Goal: Task Accomplishment & Management: Complete application form

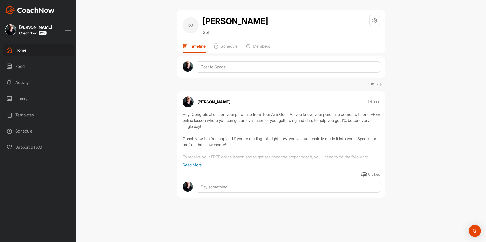
click at [45, 41] on div "Kyle Morris CoachNow Home Feed Activity Library Templates Schedule Support & FAQ" at bounding box center [38, 121] width 76 height 242
click at [42, 53] on div "Home" at bounding box center [38, 50] width 71 height 13
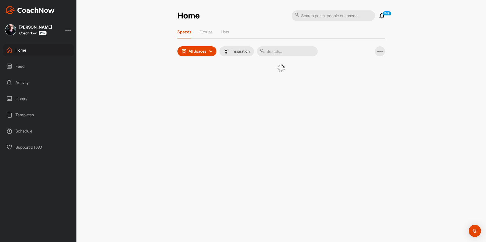
click at [178, 63] on div "Spaces Groups Lists All Spaces All spaces SMART LISTS Unanswered by me 15 days …" at bounding box center [282, 56] width 208 height 55
click at [192, 82] on div at bounding box center [282, 74] width 208 height 21
click at [188, 81] on div at bounding box center [282, 74] width 208 height 21
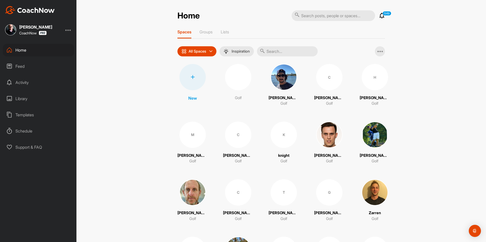
click at [188, 81] on div at bounding box center [193, 77] width 26 height 26
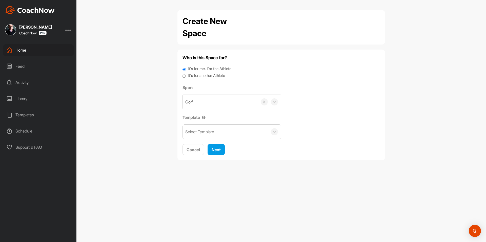
click at [192, 77] on label "It's for another Athlete" at bounding box center [206, 76] width 37 height 6
click at [186, 77] on input "It's for another Athlete" at bounding box center [184, 76] width 3 height 7
radio input "true"
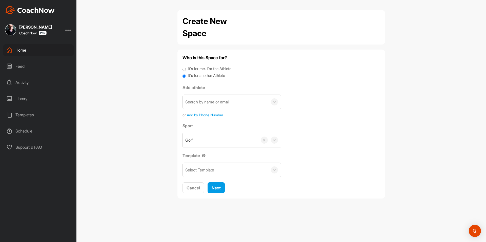
click at [192, 76] on label "It's for another Athlete" at bounding box center [206, 76] width 37 height 6
click at [186, 76] on input "It's for another Athlete" at bounding box center [184, 76] width 3 height 7
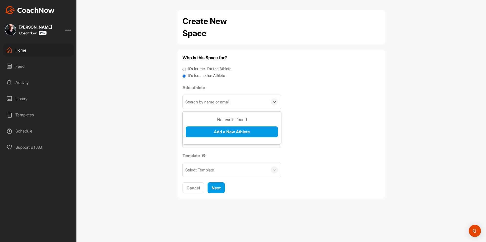
click at [202, 99] on div "Search by name or email" at bounding box center [207, 102] width 44 height 6
paste input "jesse.lacroix@gmail.com"
type input "jesse.lacroix@gmail.com"
click at [213, 131] on button "Add a New Athlete" at bounding box center [232, 132] width 92 height 11
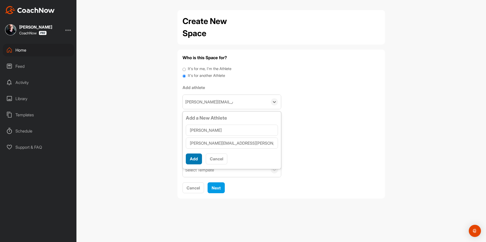
type input "Jesse LaCroix"
click at [193, 159] on button "Add" at bounding box center [194, 159] width 16 height 11
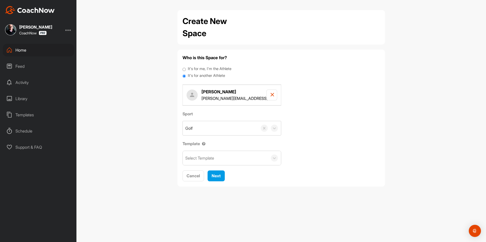
click at [195, 160] on div "Select Template" at bounding box center [199, 158] width 29 height 6
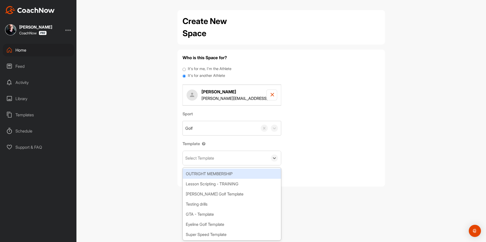
type input "t"
type input "wa"
click at [203, 177] on div "[PERSON_NAME] Golf Template" at bounding box center [232, 174] width 98 height 10
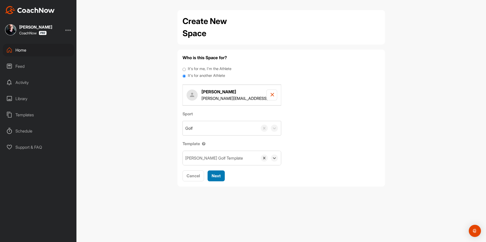
click at [213, 175] on span "Next" at bounding box center [216, 175] width 9 height 5
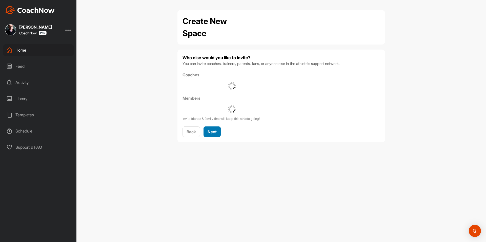
click at [214, 133] on span "Next" at bounding box center [212, 131] width 9 height 5
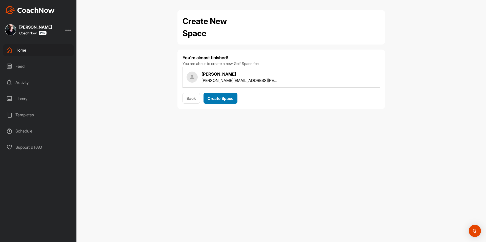
click at [225, 101] on div "Create Space" at bounding box center [221, 98] width 26 height 6
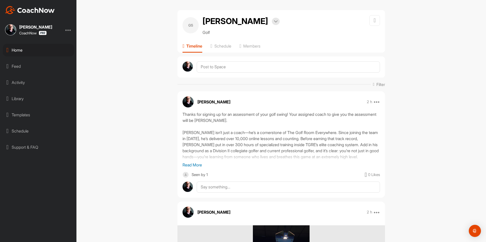
click at [40, 47] on div "Home" at bounding box center [38, 50] width 71 height 13
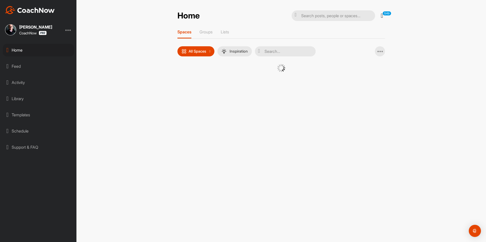
click at [194, 82] on div at bounding box center [282, 74] width 208 height 21
click at [191, 76] on div at bounding box center [281, 72] width 182 height 16
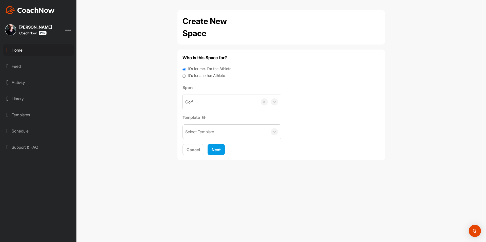
click at [194, 77] on label "It's for another Athlete" at bounding box center [206, 76] width 37 height 6
click at [186, 77] on input "It's for another Athlete" at bounding box center [184, 76] width 3 height 7
radio input "true"
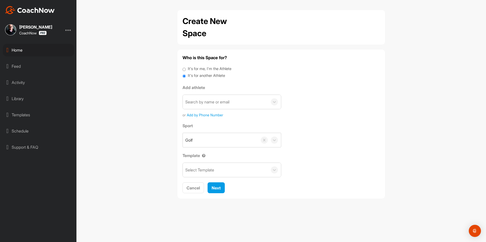
click at [189, 75] on label "It's for another Athlete" at bounding box center [206, 76] width 37 height 6
click at [186, 75] on input "It's for another Athlete" at bounding box center [184, 76] width 3 height 7
click at [204, 99] on div "Search by name or email" at bounding box center [225, 102] width 85 height 14
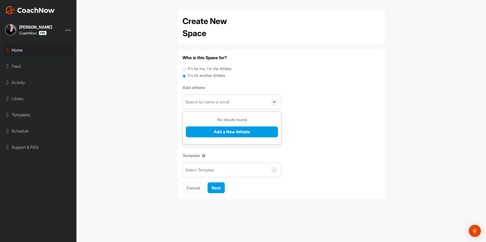
paste input "calebsouthey@gmail.com"
type input "calebsouthey@gmail.com"
click at [214, 131] on button "Add a New Athlete" at bounding box center [232, 132] width 92 height 11
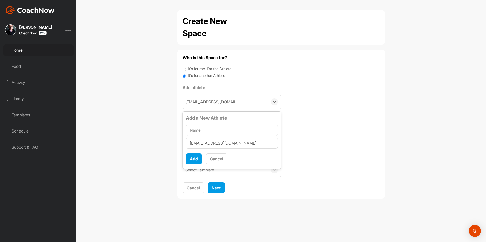
type input "14157418667"
click at [217, 129] on input "text" at bounding box center [232, 130] width 92 height 11
paste input "Caleb Southey"
type input "Caleb Southey"
click at [193, 162] on button "Add" at bounding box center [194, 159] width 16 height 11
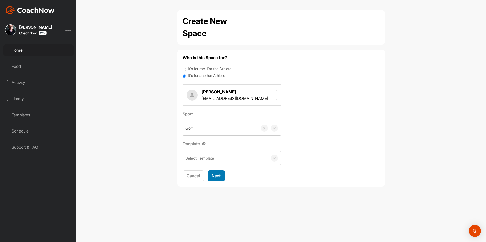
click at [220, 175] on span "Next" at bounding box center [216, 175] width 9 height 5
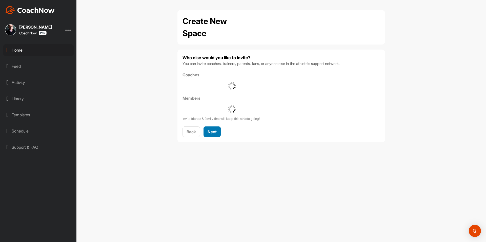
click at [217, 132] on span "Next" at bounding box center [212, 131] width 9 height 5
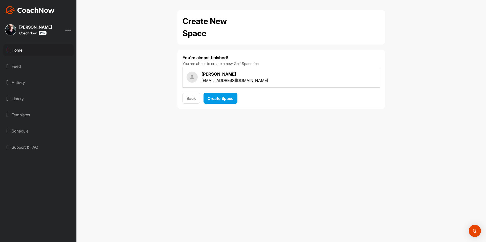
click at [202, 99] on div "Back Create Space" at bounding box center [282, 98] width 198 height 11
click at [190, 99] on span "Back" at bounding box center [191, 98] width 9 height 5
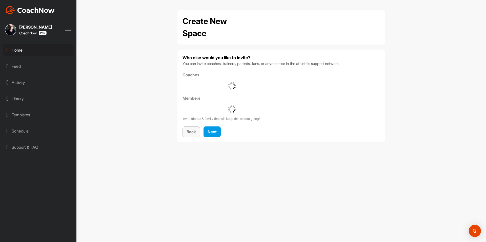
click at [191, 133] on span "Back" at bounding box center [191, 131] width 9 height 5
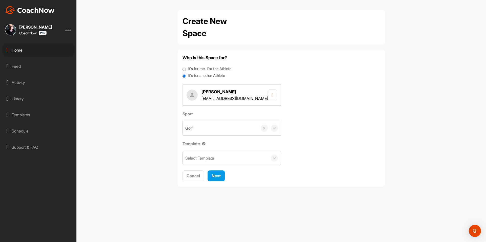
click at [197, 158] on div "Select Template" at bounding box center [199, 158] width 29 height 6
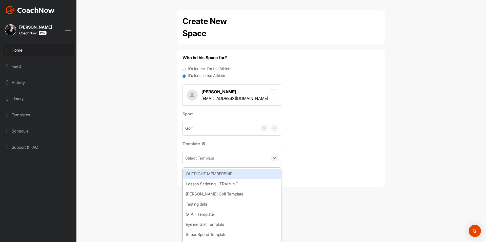
drag, startPoint x: 197, startPoint y: 158, endPoint x: 229, endPoint y: 93, distance: 72.0
click at [223, 104] on div "Who is this Space for? It's for me, I'm the Athlete It's for another Athlete Ca…" at bounding box center [282, 118] width 198 height 127
click at [224, 157] on div "Select Template" at bounding box center [225, 158] width 85 height 14
type input "tour"
click at [235, 179] on div "Tour Aim" at bounding box center [232, 174] width 98 height 12
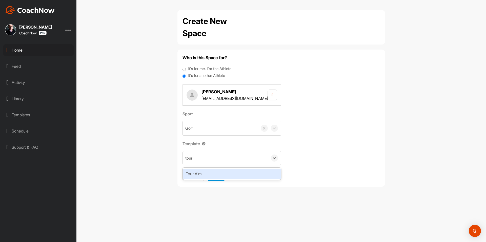
click at [227, 175] on div "Tour Aim" at bounding box center [232, 174] width 98 height 10
click at [224, 176] on button "Next" at bounding box center [216, 176] width 17 height 11
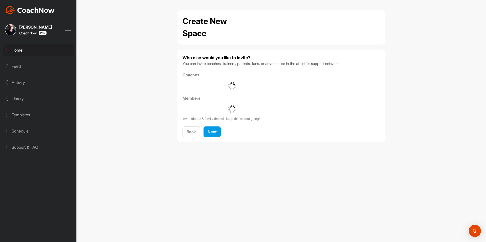
click at [212, 126] on div "Who else would you like to invite? You can invite coaches, trainers, parents, f…" at bounding box center [282, 96] width 198 height 83
click at [212, 130] on span "Next" at bounding box center [212, 131] width 9 height 5
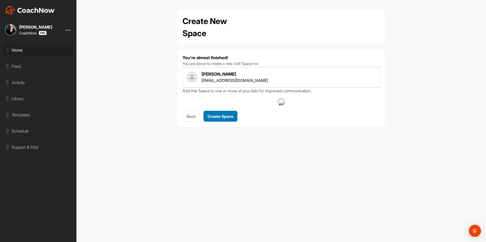
click at [217, 113] on div "Create Space" at bounding box center [221, 116] width 26 height 6
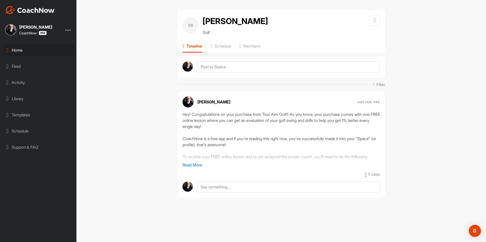
click at [37, 47] on div "Home" at bounding box center [38, 50] width 71 height 13
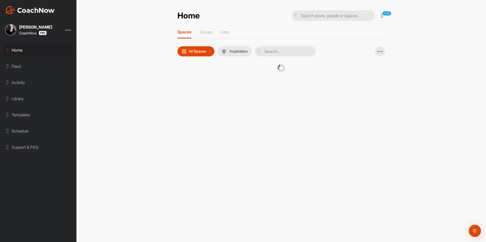
click at [201, 79] on div at bounding box center [281, 72] width 182 height 16
click at [196, 76] on div at bounding box center [281, 72] width 182 height 16
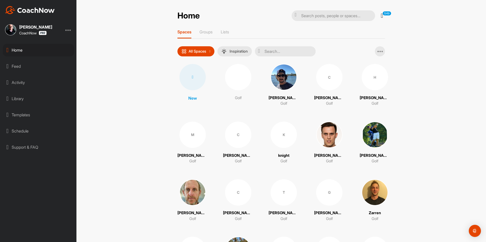
click at [194, 77] on div at bounding box center [193, 77] width 26 height 26
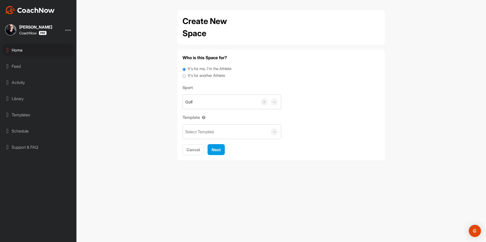
click at [195, 76] on label "It's for another Athlete" at bounding box center [206, 76] width 37 height 6
click at [186, 76] on input "It's for another Athlete" at bounding box center [184, 76] width 3 height 7
radio input "true"
click at [192, 76] on label "It's for another Athlete" at bounding box center [206, 76] width 37 height 6
click at [186, 76] on input "It's for another Athlete" at bounding box center [184, 76] width 3 height 7
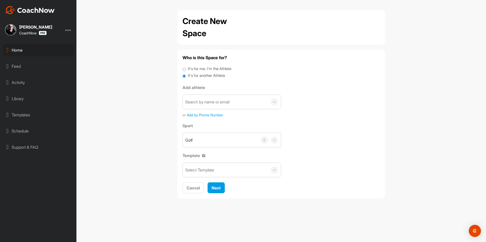
click at [203, 105] on div "Search by name or email" at bounding box center [207, 102] width 44 height 6
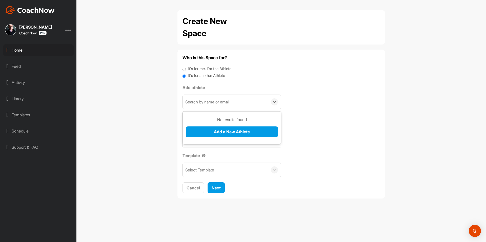
paste input "dhutsellpga@gmail.com"
type input "dhutsellpga@gmail.com"
click at [211, 133] on button "Add a New Athlete" at bounding box center [232, 132] width 92 height 11
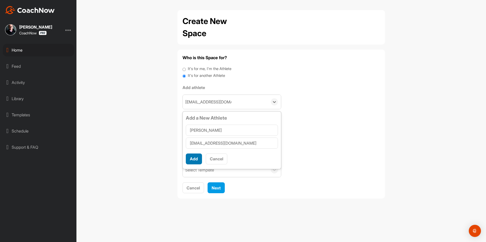
type input "David Hutsell"
click at [192, 158] on button "Add" at bounding box center [194, 159] width 16 height 11
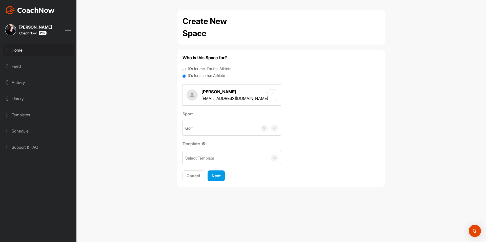
click at [200, 159] on div "Select Template" at bounding box center [199, 158] width 29 height 6
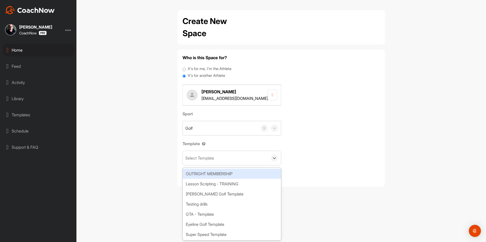
type input "w"
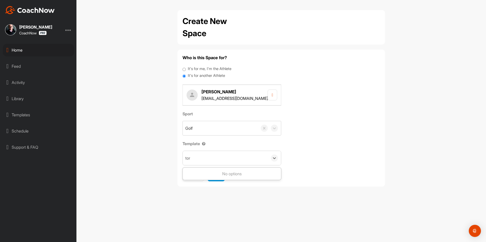
type input "to"
click at [202, 171] on div "Tour Aim" at bounding box center [232, 174] width 98 height 10
click at [221, 180] on button "Next" at bounding box center [216, 176] width 17 height 11
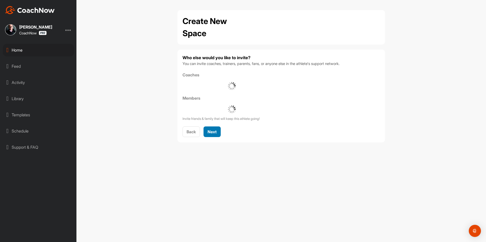
click at [217, 136] on button "Next" at bounding box center [212, 132] width 17 height 11
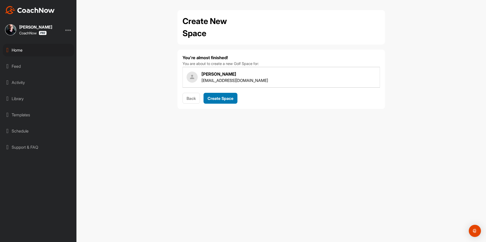
click at [223, 101] on span "Create Space" at bounding box center [221, 98] width 26 height 5
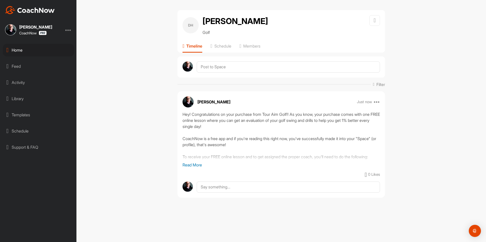
click at [49, 50] on div "Home" at bounding box center [38, 50] width 71 height 13
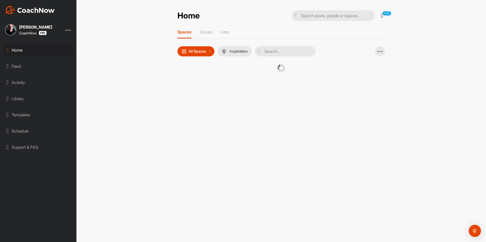
click at [188, 77] on div at bounding box center [282, 74] width 208 height 21
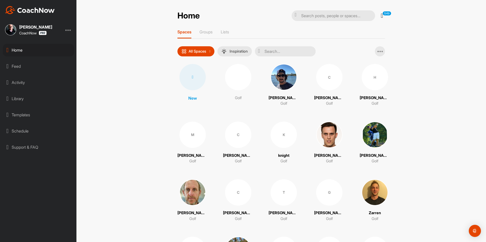
click at [188, 79] on div at bounding box center [193, 77] width 26 height 26
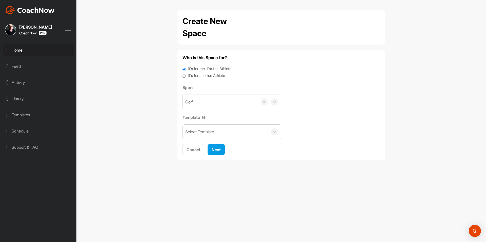
click at [197, 75] on label "It's for another Athlete" at bounding box center [206, 76] width 37 height 6
click at [186, 75] on input "It's for another Athlete" at bounding box center [184, 76] width 3 height 7
radio input "true"
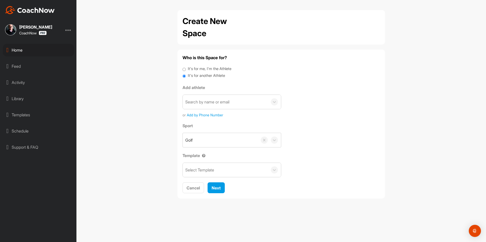
click at [193, 75] on label "It's for another Athlete" at bounding box center [206, 76] width 37 height 6
click at [186, 75] on input "It's for another Athlete" at bounding box center [184, 76] width 3 height 7
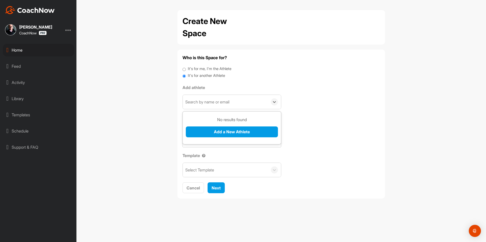
click at [199, 97] on div "Search by name or email" at bounding box center [225, 102] width 85 height 14
paste input "lja65@aol.com"
type input "lja65@aol.com"
click at [207, 130] on button "Add a New Athlete" at bounding box center [232, 132] width 92 height 11
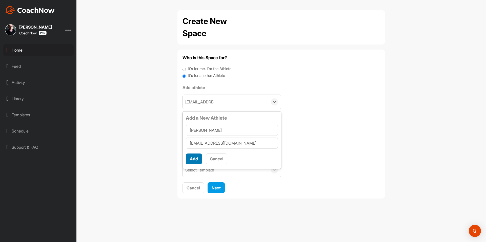
type input "[PERSON_NAME]"
click at [196, 159] on button "Add" at bounding box center [194, 159] width 16 height 11
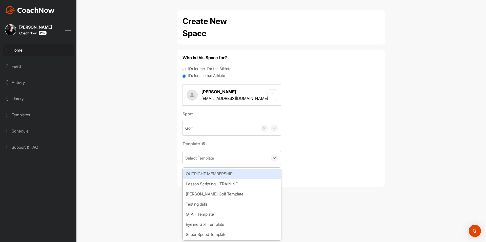
click at [196, 159] on div "Select Template" at bounding box center [199, 158] width 29 height 6
type input "tour"
click at [209, 171] on div "Tour Aim" at bounding box center [232, 174] width 98 height 10
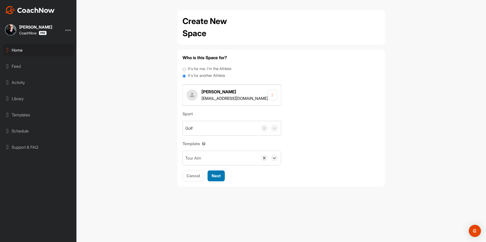
click at [215, 172] on button "Next" at bounding box center [216, 176] width 17 height 11
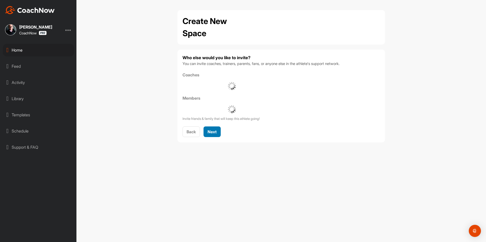
click at [220, 127] on button "Next" at bounding box center [212, 132] width 17 height 11
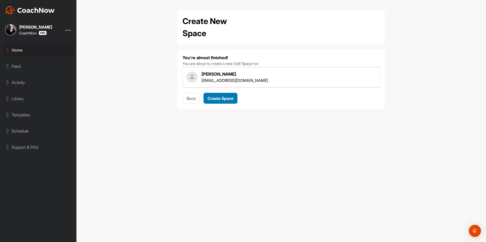
click at [229, 95] on button "Create Space" at bounding box center [221, 98] width 34 height 11
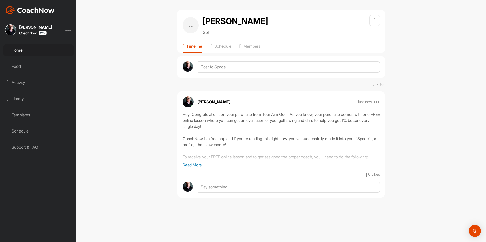
click at [32, 47] on div "Home" at bounding box center [38, 50] width 71 height 13
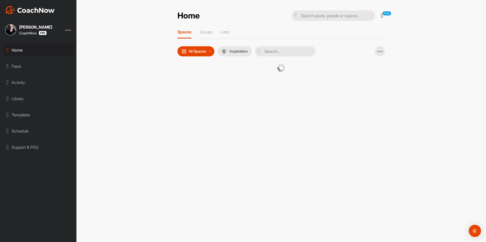
click at [190, 65] on div at bounding box center [281, 68] width 182 height 8
click at [188, 77] on div at bounding box center [282, 74] width 208 height 21
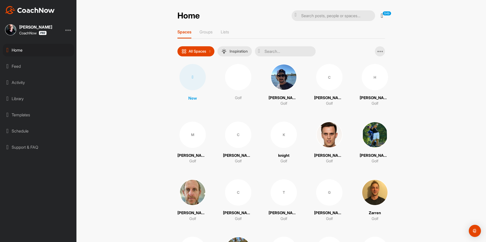
click at [188, 77] on div at bounding box center [193, 77] width 26 height 26
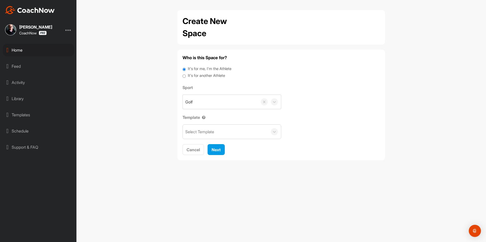
click at [195, 75] on label "It's for another Athlete" at bounding box center [206, 76] width 37 height 6
click at [186, 75] on input "It's for another Athlete" at bounding box center [184, 76] width 3 height 7
radio input "true"
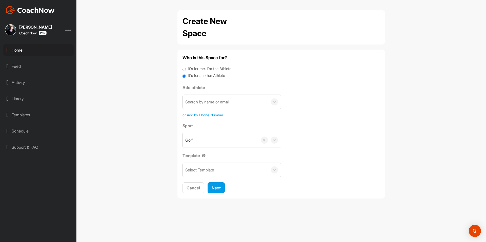
click at [193, 75] on label "It's for another Athlete" at bounding box center [206, 76] width 37 height 6
click at [186, 75] on input "It's for another Athlete" at bounding box center [184, 76] width 3 height 7
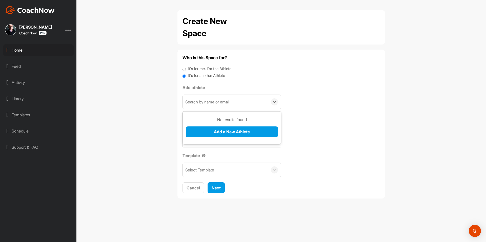
click at [206, 104] on div "Search by name or email" at bounding box center [207, 102] width 44 height 6
paste input "romy_od@yahoo.com"
type input "romy_od@yahoo.com"
click at [210, 131] on button "Add a New Athlete" at bounding box center [232, 132] width 92 height 11
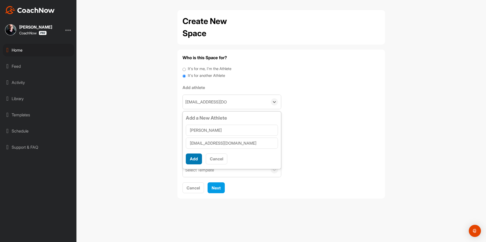
type input "ROMY ODANIEL"
click at [193, 155] on button "Add" at bounding box center [194, 159] width 16 height 11
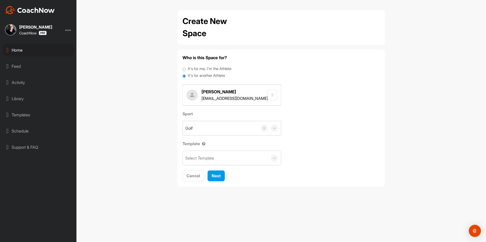
click at [198, 159] on div "Select Template" at bounding box center [199, 158] width 29 height 6
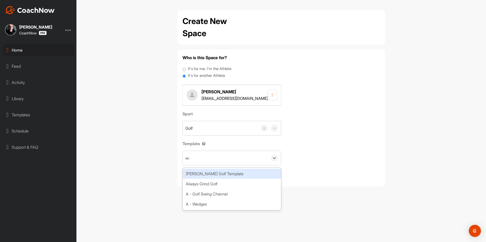
type input "wat"
click at [211, 171] on div "[PERSON_NAME] Golf Template" at bounding box center [232, 174] width 98 height 10
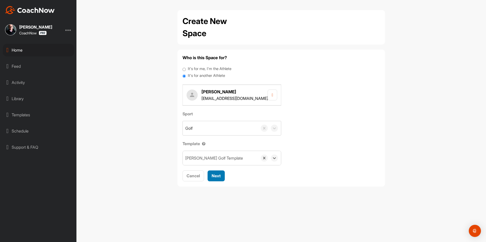
click at [220, 173] on div "Next" at bounding box center [216, 176] width 9 height 6
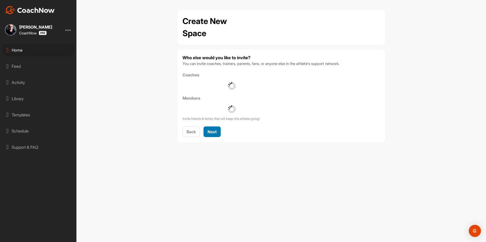
click at [222, 132] on div "Back Next" at bounding box center [282, 132] width 198 height 11
click at [212, 131] on span "Next" at bounding box center [212, 131] width 9 height 5
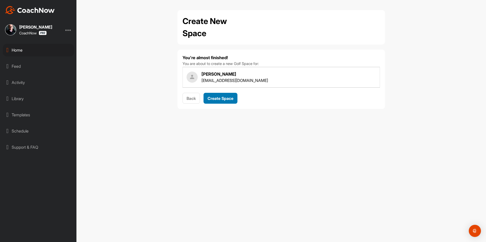
click at [225, 94] on button "Create Space" at bounding box center [221, 98] width 34 height 11
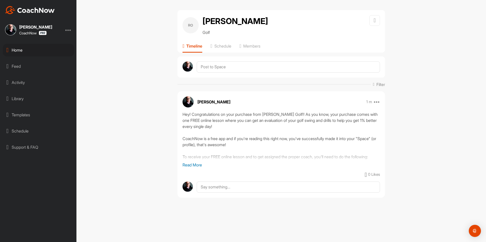
click at [18, 48] on div "Home" at bounding box center [38, 50] width 71 height 13
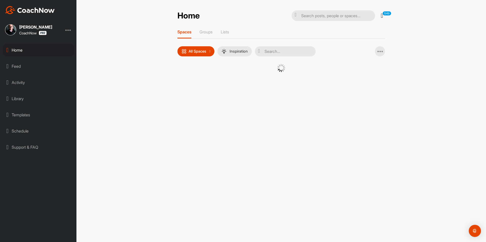
click at [187, 81] on div at bounding box center [282, 74] width 208 height 21
click at [193, 77] on div at bounding box center [281, 72] width 182 height 16
click at [192, 78] on div at bounding box center [281, 72] width 182 height 16
click at [187, 78] on div at bounding box center [282, 74] width 208 height 21
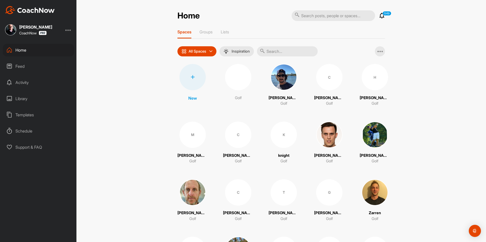
click at [195, 73] on div at bounding box center [193, 77] width 26 height 26
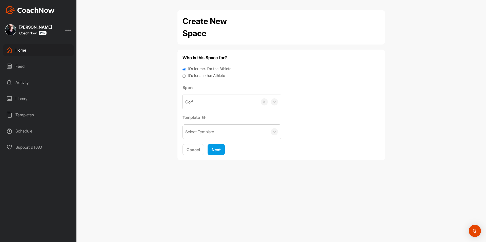
click at [206, 76] on label "It's for another Athlete" at bounding box center [206, 76] width 37 height 6
click at [186, 76] on input "It's for another Athlete" at bounding box center [184, 76] width 3 height 7
radio input "true"
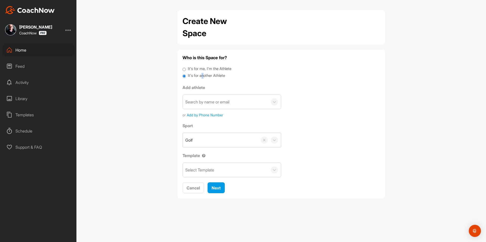
drag, startPoint x: 204, startPoint y: 76, endPoint x: 204, endPoint y: 86, distance: 10.6
click at [203, 76] on label "It's for another Athlete" at bounding box center [206, 76] width 37 height 6
click at [207, 104] on div "Search by name or email" at bounding box center [207, 102] width 44 height 6
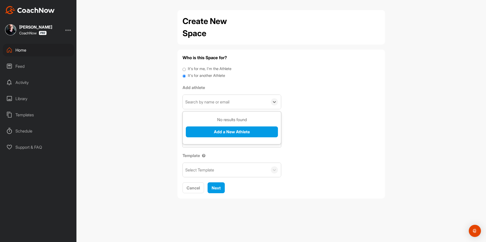
paste input "[EMAIL_ADDRESS][DOMAIN_NAME]"
type input "[EMAIL_ADDRESS][DOMAIN_NAME]"
click at [209, 130] on button "Add a New Athlete" at bounding box center [232, 132] width 92 height 11
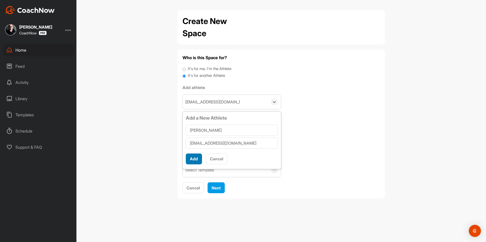
type input "[PERSON_NAME]"
click at [194, 158] on button "Add" at bounding box center [194, 159] width 16 height 11
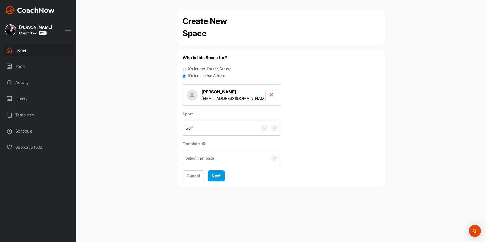
click at [197, 158] on div "Select Template" at bounding box center [199, 158] width 29 height 6
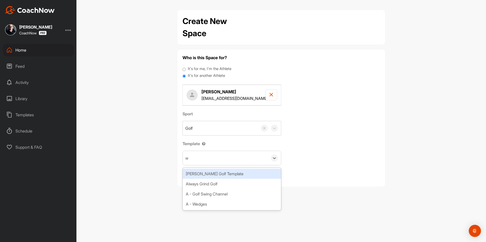
type input "wa"
click at [214, 176] on div "[PERSON_NAME] Golf Template" at bounding box center [232, 174] width 98 height 10
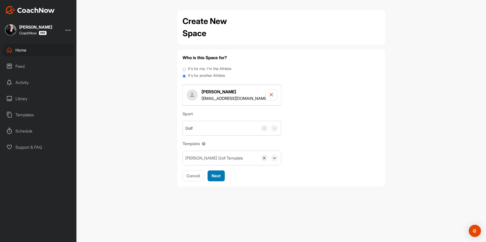
click at [216, 176] on span "Next" at bounding box center [216, 175] width 9 height 5
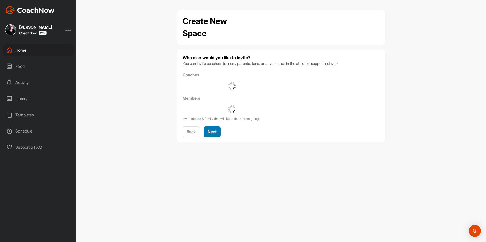
click at [217, 138] on div "Back Next" at bounding box center [282, 132] width 198 height 11
click at [216, 131] on span "Next" at bounding box center [212, 131] width 9 height 5
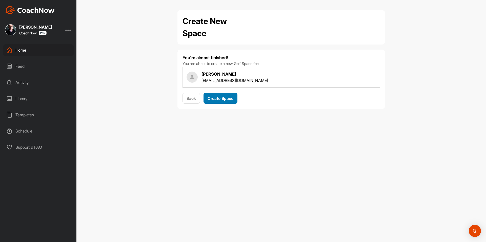
click at [222, 97] on span "Create Space" at bounding box center [221, 98] width 26 height 5
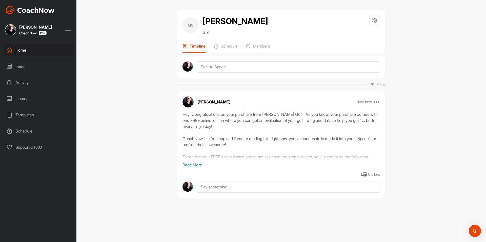
click at [42, 50] on div "Home" at bounding box center [38, 50] width 71 height 13
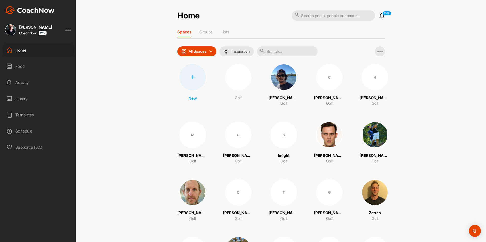
click at [193, 79] on div at bounding box center [193, 77] width 26 height 26
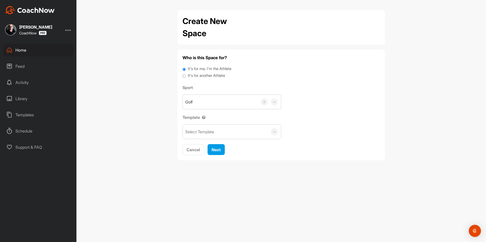
click at [192, 73] on label "It's for another Athlete" at bounding box center [206, 76] width 37 height 6
click at [186, 73] on input "It's for another Athlete" at bounding box center [184, 76] width 3 height 7
radio input "true"
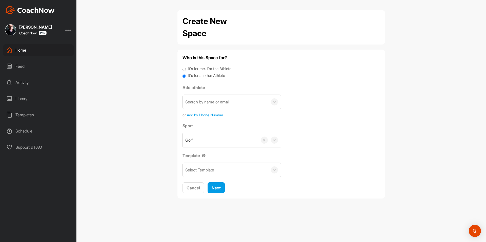
click at [191, 76] on label "It's for another Athlete" at bounding box center [206, 76] width 37 height 6
click at [186, 76] on input "It's for another Athlete" at bounding box center [184, 76] width 3 height 7
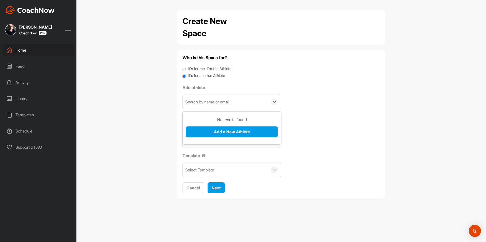
click at [199, 97] on div "Search by name or email" at bounding box center [225, 102] width 85 height 14
paste input "[EMAIL_ADDRESS][DOMAIN_NAME]"
type input "[EMAIL_ADDRESS][DOMAIN_NAME]"
click at [202, 130] on button "Add a New Athlete" at bounding box center [232, 132] width 92 height 11
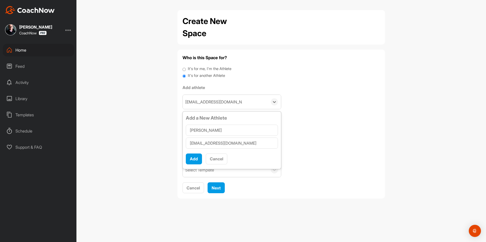
click at [192, 131] on input "[PERSON_NAME]" at bounding box center [232, 130] width 92 height 11
click at [210, 131] on input "[PERSON_NAME]" at bounding box center [232, 130] width 92 height 11
type input "[PERSON_NAME]"
click at [194, 159] on button "Add" at bounding box center [194, 159] width 16 height 11
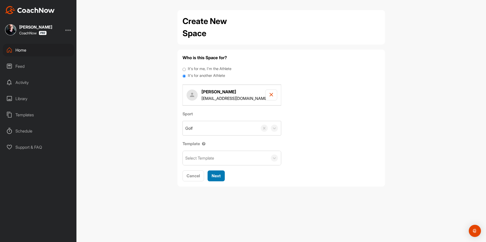
click at [218, 178] on span "Next" at bounding box center [216, 175] width 9 height 5
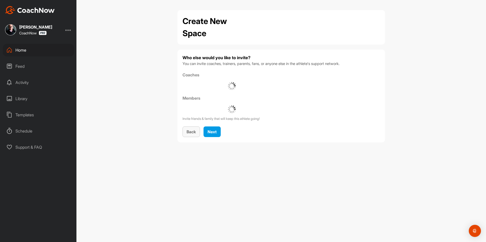
click at [197, 137] on button "Back" at bounding box center [191, 132] width 17 height 11
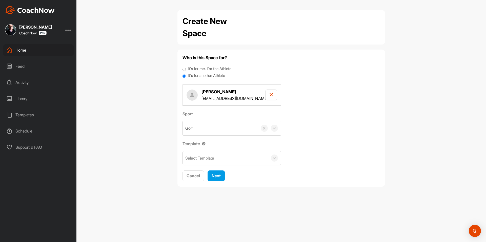
click at [197, 156] on div "Select Template" at bounding box center [199, 158] width 29 height 6
type input "wa"
click at [336, 157] on div "Sport Golf Template 0 results available for search term wa. Use Up and Down to …" at bounding box center [282, 138] width 198 height 55
click at [223, 159] on div "Select Template" at bounding box center [225, 158] width 85 height 14
type input "wa"
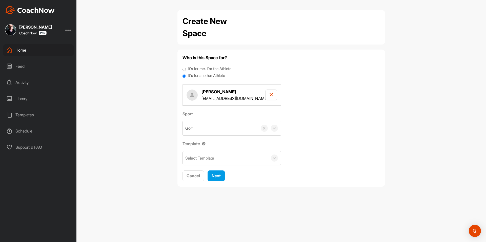
click at [295, 144] on div "Sport Golf Template Select Template" at bounding box center [282, 138] width 198 height 55
click at [230, 159] on div "Select Template" at bounding box center [225, 158] width 85 height 14
click at [274, 158] on icon at bounding box center [274, 158] width 5 height 5
click at [244, 160] on div "Select Template" at bounding box center [225, 158] width 85 height 14
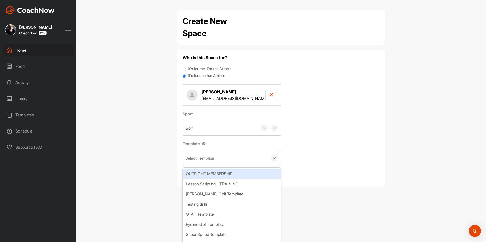
click at [233, 158] on div "Select Template" at bounding box center [225, 158] width 85 height 14
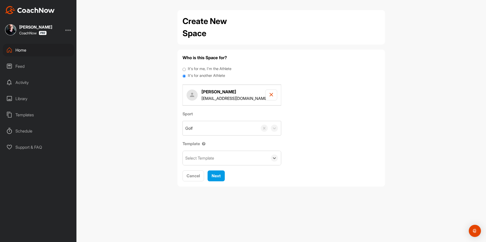
click at [227, 159] on div "Select Template" at bounding box center [225, 158] width 85 height 14
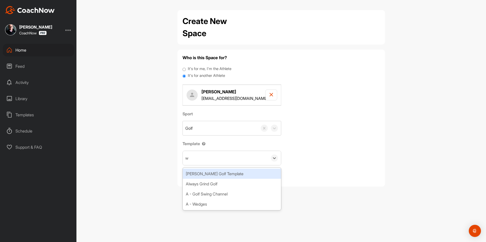
type input "wa"
click at [231, 173] on div "[PERSON_NAME] Golf Template" at bounding box center [232, 174] width 98 height 10
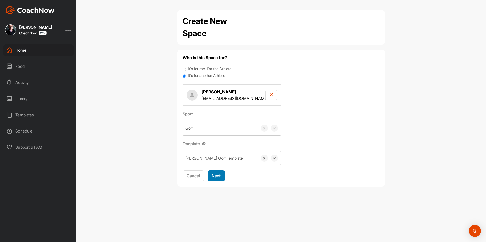
drag, startPoint x: 219, startPoint y: 177, endPoint x: 220, endPoint y: 166, distance: 11.4
click at [219, 177] on span "Next" at bounding box center [216, 175] width 9 height 5
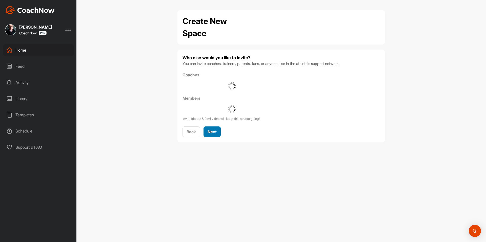
click at [215, 129] on span "Next" at bounding box center [212, 131] width 9 height 5
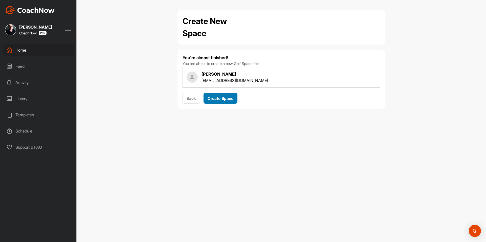
click at [224, 102] on button "Create Space" at bounding box center [221, 98] width 34 height 11
